Goal: Task Accomplishment & Management: Complete application form

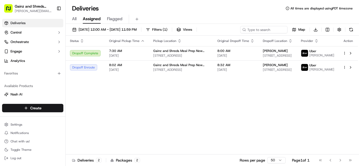
click at [74, 18] on span "All" at bounding box center [74, 19] width 4 height 6
click at [31, 107] on html "Gainz and Shreds Meal Prep [PERSON_NAME][EMAIL_ADDRESS][DOMAIN_NAME] Toggle Sid…" at bounding box center [179, 83] width 359 height 166
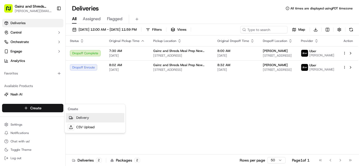
click at [92, 118] on link "Delivery" at bounding box center [95, 117] width 59 height 9
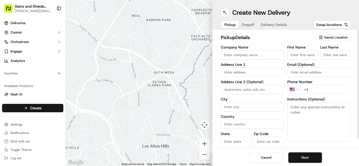
click at [322, 39] on icon "button" at bounding box center [321, 38] width 4 height 4
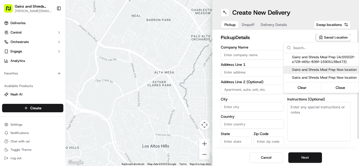
click at [306, 72] on span "Gainz and Shreds Meal Prep New location" at bounding box center [324, 70] width 65 height 5
type input "Gainz and Shreds Meal Prep New location"
type input "[STREET_ADDRESS]"
type input "[GEOGRAPHIC_DATA][PERSON_NAME]"
type input "US"
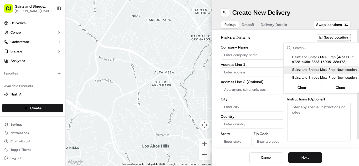
type input "CA"
type input "95125"
type input "[PERSON_NAME]"
type input "[PHONE_NUMBER]"
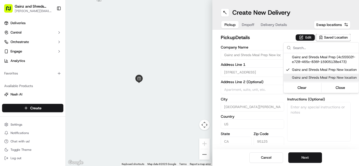
click at [303, 158] on html "Gainz and Shreds Meal Prep [PERSON_NAME][EMAIL_ADDRESS][DOMAIN_NAME] Toggle Sid…" at bounding box center [179, 83] width 359 height 166
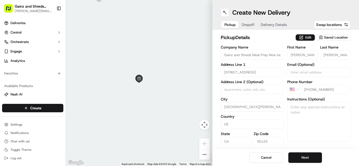
click at [303, 158] on button "Next" at bounding box center [305, 158] width 34 height 11
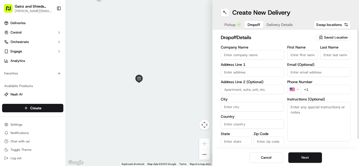
click at [304, 56] on input "First Name" at bounding box center [302, 54] width 31 height 9
type input "v"
type input "cynthia"
click at [326, 38] on span "Saved Location" at bounding box center [336, 37] width 24 height 5
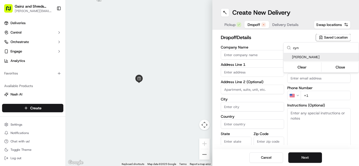
type input "cyn"
click at [320, 60] on div "cynthia" at bounding box center [321, 57] width 75 height 8
type input "cynthia"
type input "2442 Old Ridge Ct"
type input "[GEOGRAPHIC_DATA][PERSON_NAME]"
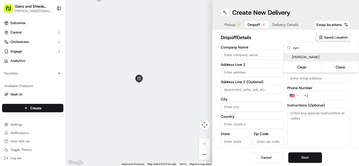
type input "US"
type input "CA"
type input "95132"
type input "herrera"
type input "+1 510 872 0294"
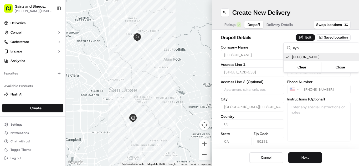
click at [318, 158] on html "Gainz and Shreds Meal Prep andrew@gainzandshredsmealprep.com Toggle Sidebar Del…" at bounding box center [179, 83] width 359 height 166
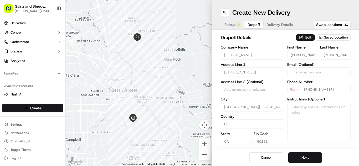
click at [318, 158] on button "Next" at bounding box center [305, 158] width 34 height 11
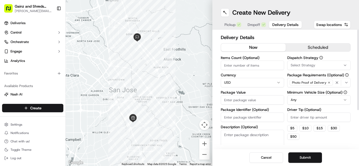
click at [307, 47] on button "scheduled" at bounding box center [318, 48] width 65 height 8
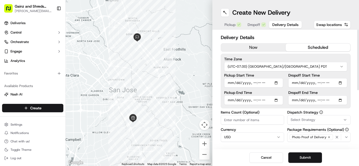
click at [231, 83] on input "Pickup Start Time" at bounding box center [253, 82] width 59 height 9
click at [255, 83] on input "Pickup Start Time" at bounding box center [253, 82] width 59 height 9
type input "2025-09-15T09:00"
click at [294, 101] on input "Dropoff End Time" at bounding box center [317, 100] width 59 height 9
click at [318, 101] on input "Dropoff End Time" at bounding box center [317, 100] width 59 height 9
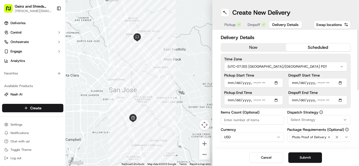
type input "[DATE]T09:30"
click at [299, 159] on button "Submit" at bounding box center [305, 158] width 34 height 11
click at [298, 155] on button "Submit" at bounding box center [305, 158] width 34 height 11
click at [309, 154] on button "Submit" at bounding box center [305, 158] width 34 height 11
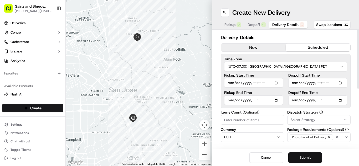
click at [309, 154] on button "Submit" at bounding box center [305, 158] width 34 height 11
click at [246, 45] on button "now" at bounding box center [253, 48] width 65 height 8
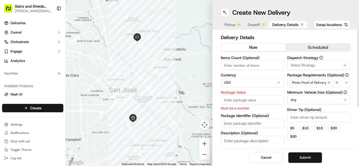
click at [229, 98] on input "Package Value" at bounding box center [252, 99] width 63 height 9
type input "80"
click at [321, 50] on button "scheduled" at bounding box center [318, 48] width 65 height 8
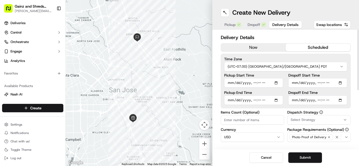
click at [231, 87] on input "Pickup Start Time" at bounding box center [253, 82] width 59 height 9
click at [251, 79] on input "Pickup Start Time" at bounding box center [253, 82] width 59 height 9
click at [253, 81] on input "Pickup Start Time" at bounding box center [253, 82] width 59 height 9
type input "2025-09-15T09:00"
click at [294, 101] on input "Dropoff End Time" at bounding box center [317, 100] width 59 height 9
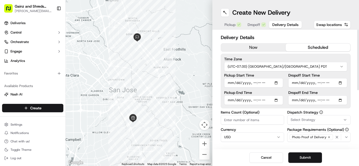
click at [320, 99] on input "Dropoff End Time" at bounding box center [317, 100] width 59 height 9
click at [318, 100] on input "Dropoff End Time" at bounding box center [317, 100] width 59 height 9
type input "[DATE]T09:30"
click at [319, 159] on button "Submit" at bounding box center [305, 158] width 34 height 11
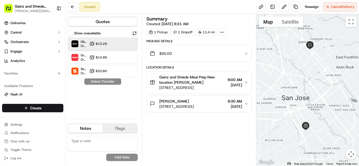
click at [127, 49] on div "Uber Dropoff ETA 1 hour $13.29" at bounding box center [103, 44] width 70 height 13
click at [97, 83] on button "Assign Provider" at bounding box center [102, 82] width 37 height 6
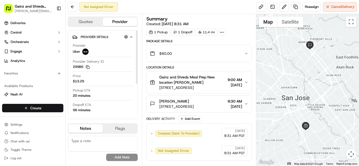
click at [36, 110] on html "Gainz and Shreds Meal Prep [PERSON_NAME][EMAIL_ADDRESS][DOMAIN_NAME] Toggle Sid…" at bounding box center [179, 83] width 359 height 166
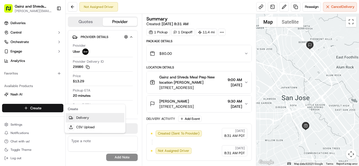
click at [83, 120] on link "Delivery" at bounding box center [95, 117] width 59 height 9
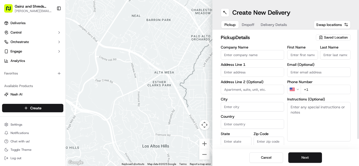
click at [332, 36] on span "Saved Location" at bounding box center [336, 37] width 24 height 5
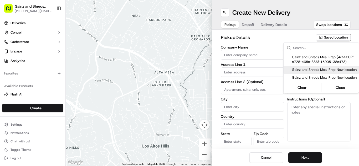
click at [314, 69] on span "Gainz and Shreds Meal Prep New location" at bounding box center [324, 70] width 65 height 5
type input "Gainz and Shreds Meal Prep New location"
type input "[STREET_ADDRESS]"
type input "[GEOGRAPHIC_DATA][PERSON_NAME]"
type input "US"
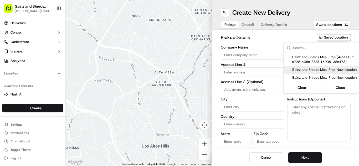
type input "CA"
type input "95125"
type input "[PERSON_NAME]"
type input "[PHONE_NUMBER]"
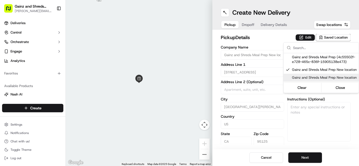
click at [299, 158] on html "Gainz and Shreds Meal Prep [PERSON_NAME][EMAIL_ADDRESS][DOMAIN_NAME] Toggle Sid…" at bounding box center [179, 83] width 359 height 166
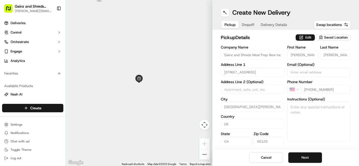
click at [299, 158] on button "Next" at bounding box center [305, 158] width 34 height 11
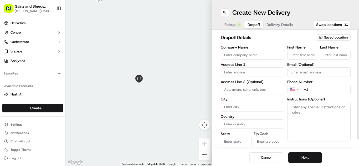
click at [294, 56] on input "First Name" at bounding box center [302, 54] width 31 height 9
type input "[PERSON_NAME]"
click at [332, 54] on input "Last Name" at bounding box center [335, 54] width 31 height 9
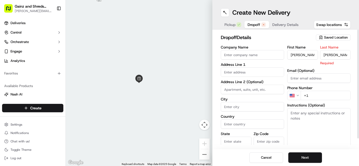
type input "[PERSON_NAME]"
click at [323, 94] on div "First Name [PERSON_NAME] Last Name [PERSON_NAME] Required Email (Optional) Phon…" at bounding box center [318, 100] width 63 height 111
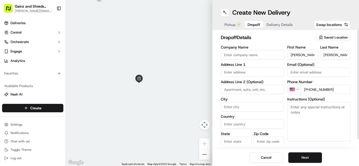
type input "[PHONE_NUMBER]"
click at [263, 72] on input "text" at bounding box center [252, 72] width 63 height 9
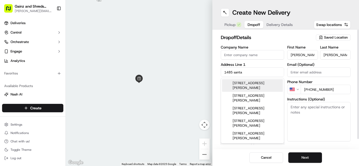
click at [264, 87] on div "[STREET_ADDRESS][PERSON_NAME]" at bounding box center [252, 85] width 61 height 13
type input "[STREET_ADDRESS][PERSON_NAME]"
type input "Santa [PERSON_NAME]"
type input "[GEOGRAPHIC_DATA]"
type input "CA"
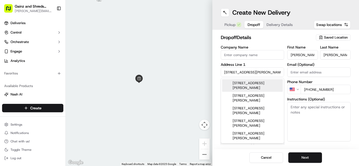
type input "95050"
type input "[STREET_ADDRESS][PERSON_NAME]"
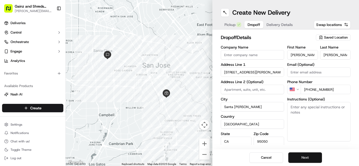
click at [299, 158] on button "Next" at bounding box center [305, 158] width 34 height 11
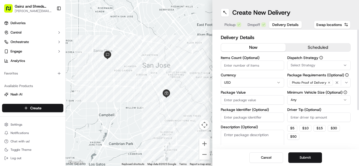
click at [252, 100] on input "Package Value" at bounding box center [252, 99] width 63 height 9
type input "80"
click at [304, 48] on button "scheduled" at bounding box center [318, 48] width 65 height 8
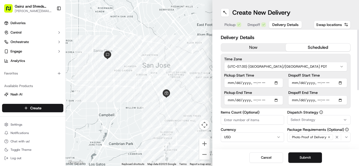
click at [231, 83] on input "Pickup Start Time" at bounding box center [253, 82] width 59 height 9
click at [255, 83] on input "Pickup Start Time" at bounding box center [253, 82] width 59 height 9
type input "[DATE]T09:30"
click at [295, 101] on input "Dropoff End Time" at bounding box center [317, 100] width 59 height 9
click at [320, 99] on input "Dropoff End Time" at bounding box center [317, 100] width 59 height 9
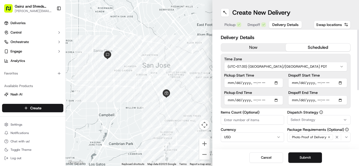
type input "[DATE]T10:00"
click at [302, 159] on button "Submit" at bounding box center [305, 158] width 34 height 11
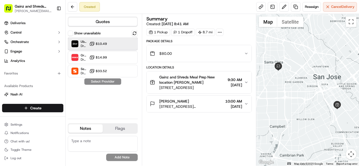
click at [110, 47] on div "Uber Dropoff ETA 1 hour $10.49" at bounding box center [103, 44] width 70 height 13
click at [107, 82] on button "Assign Provider" at bounding box center [102, 82] width 37 height 6
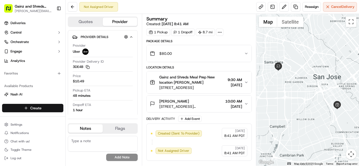
click at [32, 107] on html "Gainz and Shreds Meal Prep [PERSON_NAME][EMAIL_ADDRESS][DOMAIN_NAME] Toggle Sid…" at bounding box center [179, 83] width 359 height 166
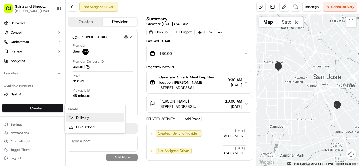
click at [78, 118] on link "Delivery" at bounding box center [95, 117] width 59 height 9
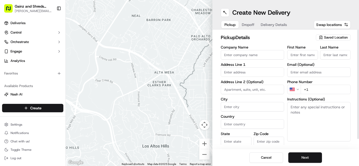
click at [335, 38] on span "Saved Location" at bounding box center [336, 37] width 24 height 5
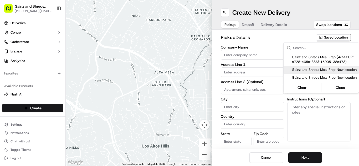
click at [312, 72] on span "Gainz and Shreds Meal Prep New location" at bounding box center [324, 70] width 65 height 5
type input "Gainz and Shreds Meal Prep New location"
type input "[STREET_ADDRESS]"
type input "[GEOGRAPHIC_DATA][PERSON_NAME]"
type input "US"
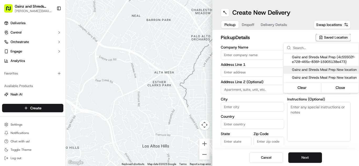
type input "CA"
type input "95125"
type input "[PERSON_NAME]"
type input "[PHONE_NUMBER]"
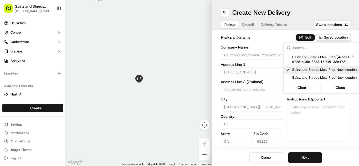
click at [303, 158] on html "Gainz and Shreds Meal Prep [PERSON_NAME][EMAIL_ADDRESS][DOMAIN_NAME] Toggle Sid…" at bounding box center [179, 83] width 359 height 166
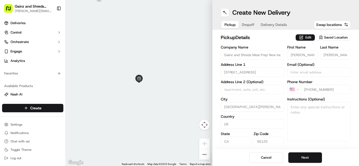
click at [303, 158] on button "Next" at bounding box center [305, 158] width 34 height 11
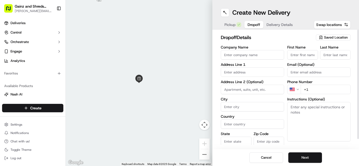
click at [313, 54] on input "First Name" at bounding box center [302, 54] width 31 height 9
type input "[PERSON_NAME]"
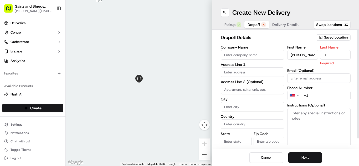
type input "R"
click at [260, 74] on input "text" at bounding box center [252, 72] width 63 height 9
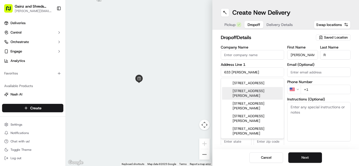
click at [266, 98] on div "[STREET_ADDRESS][PERSON_NAME]" at bounding box center [252, 93] width 61 height 13
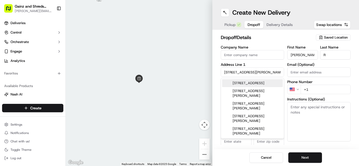
type input "[STREET_ADDRESS][PERSON_NAME]"
type input "[GEOGRAPHIC_DATA][PERSON_NAME]"
type input "[GEOGRAPHIC_DATA]"
type input "CA"
type input "95125"
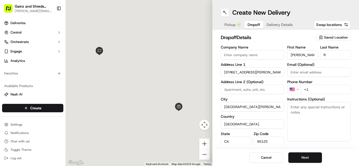
type input "[STREET_ADDRESS][PERSON_NAME]"
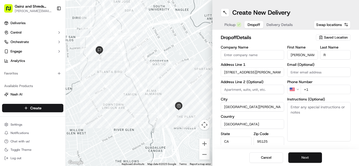
click at [297, 156] on button "Next" at bounding box center [305, 158] width 34 height 11
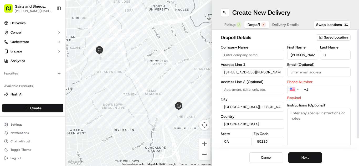
click at [314, 93] on input "+1" at bounding box center [326, 89] width 50 height 9
type input "[PHONE_NUMBER]"
click at [312, 125] on textarea "Instructions (Optional)" at bounding box center [318, 127] width 63 height 39
type textarea "hand to customer"
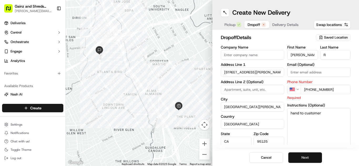
click at [304, 155] on button "Next" at bounding box center [305, 158] width 34 height 11
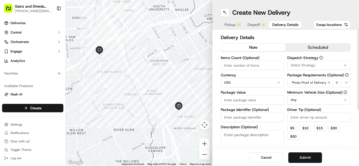
click at [260, 99] on input "Package Value" at bounding box center [252, 99] width 63 height 9
type input "80"
click at [299, 121] on input "Driver Tip (Optional)" at bounding box center [318, 117] width 63 height 9
type input "3"
click at [296, 163] on div "Cancel Submit" at bounding box center [285, 158] width 147 height 17
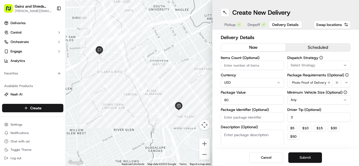
click at [295, 161] on button "Submit" at bounding box center [305, 158] width 34 height 11
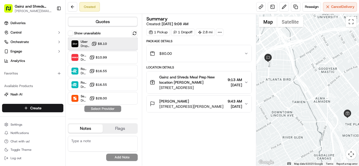
click at [112, 46] on div "Uber Dropoff ETA 24 minutes $8.10" at bounding box center [103, 44] width 70 height 13
click at [101, 108] on button "Assign Provider" at bounding box center [102, 109] width 37 height 6
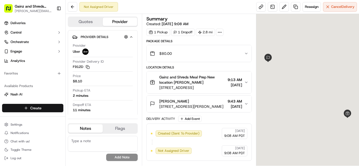
click at [52, 109] on html "Gainz and Shreds Meal Prep andrew@gainzandshredsmealprep.com Toggle Sidebar Del…" at bounding box center [179, 83] width 359 height 166
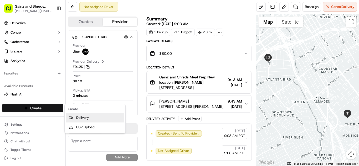
click at [90, 120] on link "Delivery" at bounding box center [95, 117] width 59 height 9
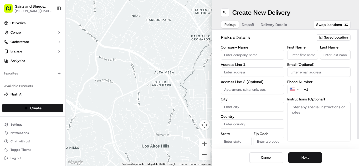
click at [328, 37] on span "Saved Location" at bounding box center [336, 37] width 24 height 5
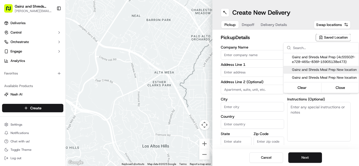
click at [314, 72] on span "Gainz and Shreds Meal Prep New location" at bounding box center [324, 70] width 65 height 5
type input "Gainz and Shreds Meal Prep New location"
type input "[STREET_ADDRESS]"
type input "[GEOGRAPHIC_DATA][PERSON_NAME]"
type input "US"
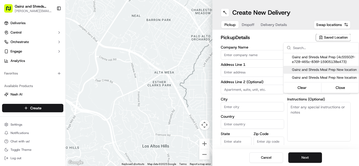
type input "CA"
type input "95125"
type input "[PERSON_NAME]"
type input "[PHONE_NUMBER]"
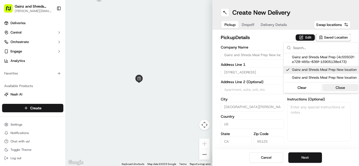
click at [331, 92] on button "Close" at bounding box center [341, 87] width 36 height 7
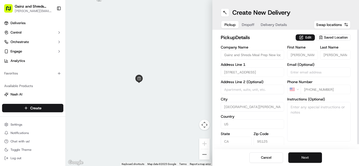
click at [301, 158] on button "Next" at bounding box center [305, 158] width 34 height 11
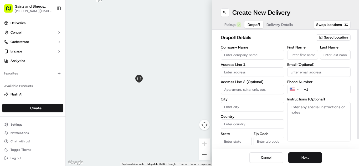
click at [306, 57] on input "First Name" at bounding box center [302, 54] width 31 height 9
type input "Javier"
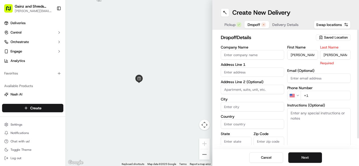
type input "Morales"
click at [254, 70] on input "text" at bounding box center [252, 72] width 63 height 9
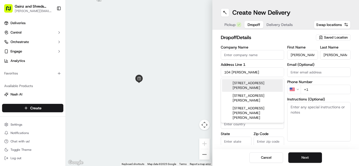
click at [252, 83] on div "104 Dale Drive, San Jose, CA" at bounding box center [252, 85] width 61 height 13
type input "104 Dale Dr, San Jose, CA 95127, USA"
type input "[GEOGRAPHIC_DATA][PERSON_NAME]"
type input "[GEOGRAPHIC_DATA]"
type input "CA"
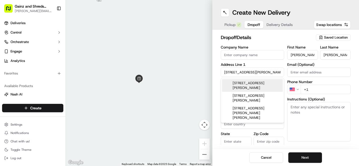
type input "95127"
type input "104 Dale Drive"
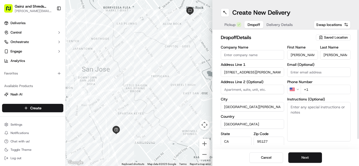
click at [319, 88] on input "+1" at bounding box center [326, 89] width 50 height 9
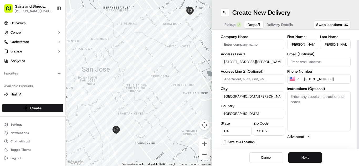
type input "+1 408 466 5932"
click at [301, 158] on button "Next" at bounding box center [305, 158] width 34 height 11
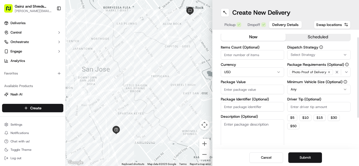
click at [251, 92] on input "Package Value" at bounding box center [252, 89] width 63 height 9
type input "50"
click at [306, 158] on button "Submit" at bounding box center [305, 158] width 34 height 11
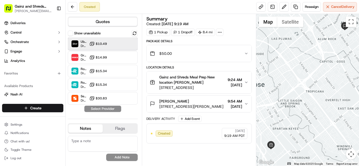
click at [116, 46] on div "Uber Dropoff ETA 39 minutes $10.49" at bounding box center [103, 44] width 70 height 13
click at [112, 108] on button "Assign Provider" at bounding box center [102, 109] width 37 height 6
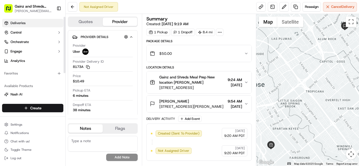
click at [18, 23] on span "Deliveries" at bounding box center [18, 23] width 15 height 5
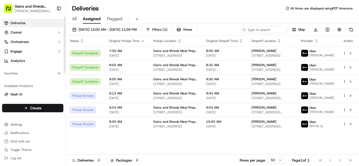
click at [74, 20] on span "All" at bounding box center [74, 19] width 4 height 6
